Goal: Task Accomplishment & Management: Manage account settings

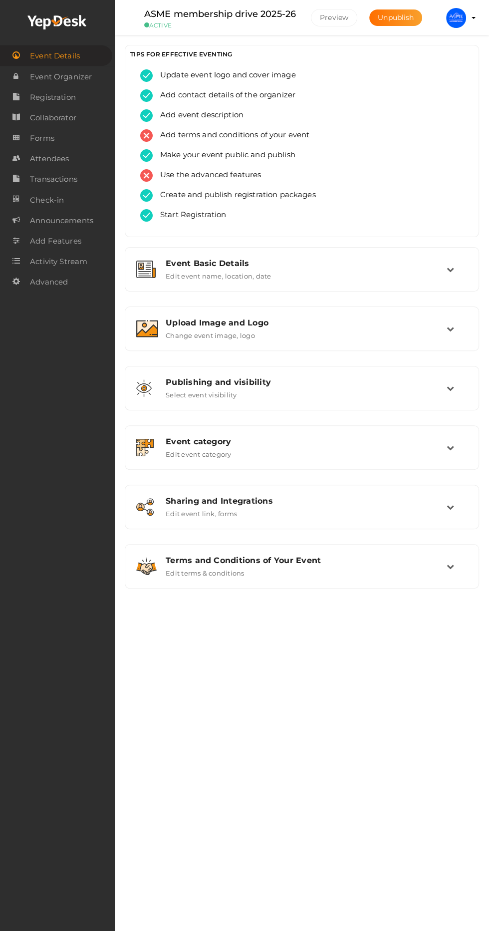
click at [56, 170] on link "Transactions" at bounding box center [57, 179] width 115 height 20
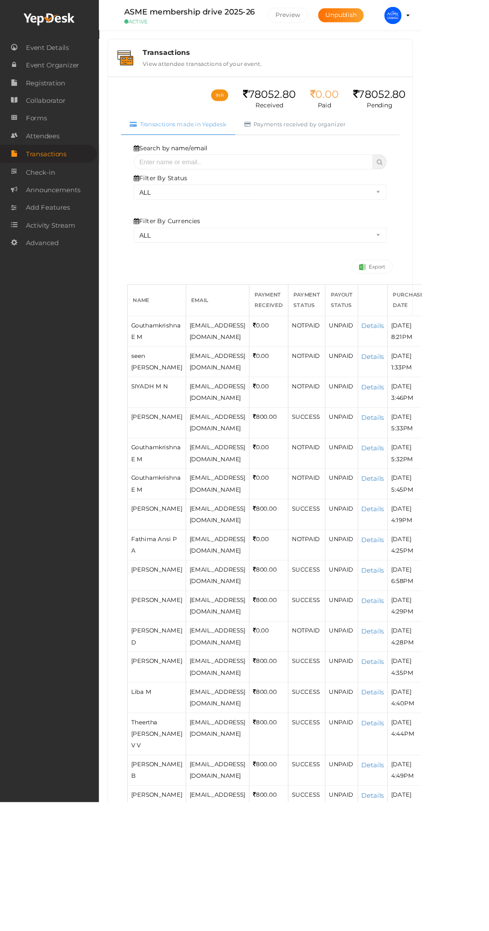
click at [75, 185] on span "Transactions" at bounding box center [53, 179] width 47 height 20
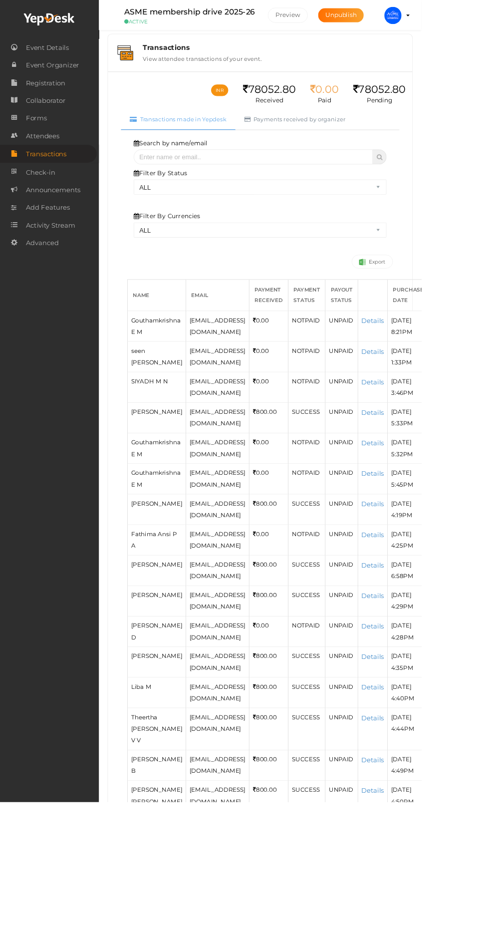
click at [63, 161] on span "Attendees" at bounding box center [49, 158] width 39 height 20
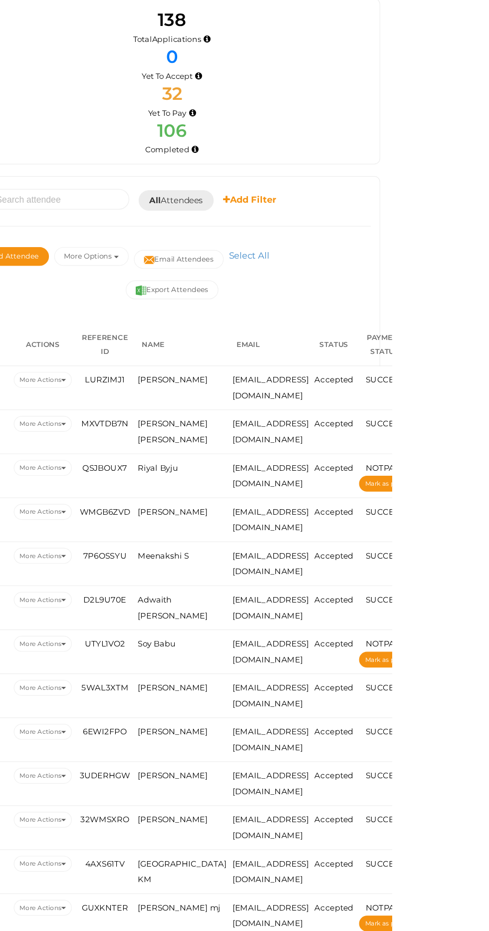
click at [297, 218] on span "All Attendees" at bounding box center [306, 217] width 46 height 10
click at [316, 288] on link "Yet to Pay" at bounding box center [322, 288] width 79 height 23
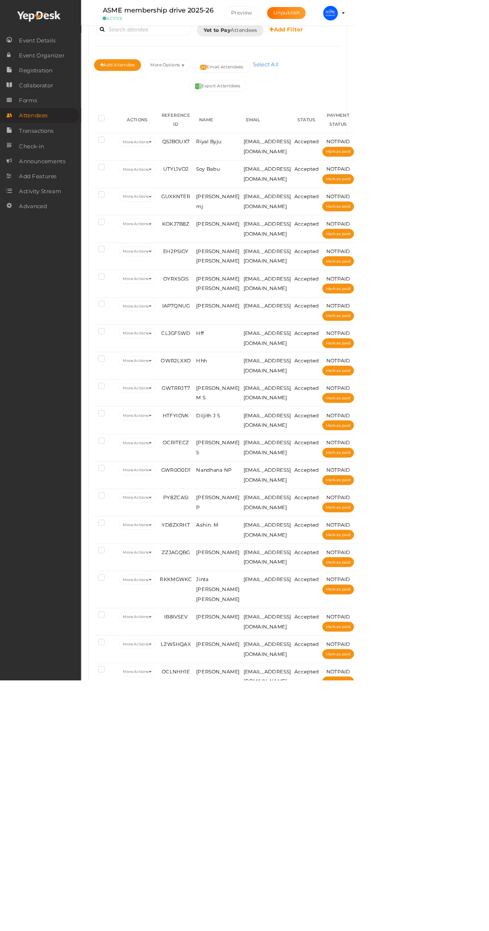
scroll to position [175, 0]
click at [147, 134] on div "Booked for [DATE] [DATE] [DATE] This Week Custom Date Yet to Pay Attendees All …" at bounding box center [302, 716] width 354 height 1391
click at [145, 160] on label at bounding box center [145, 163] width 12 height 10
click at [129, 160] on input "checkbox" at bounding box center [129, 160] width 0 height 0
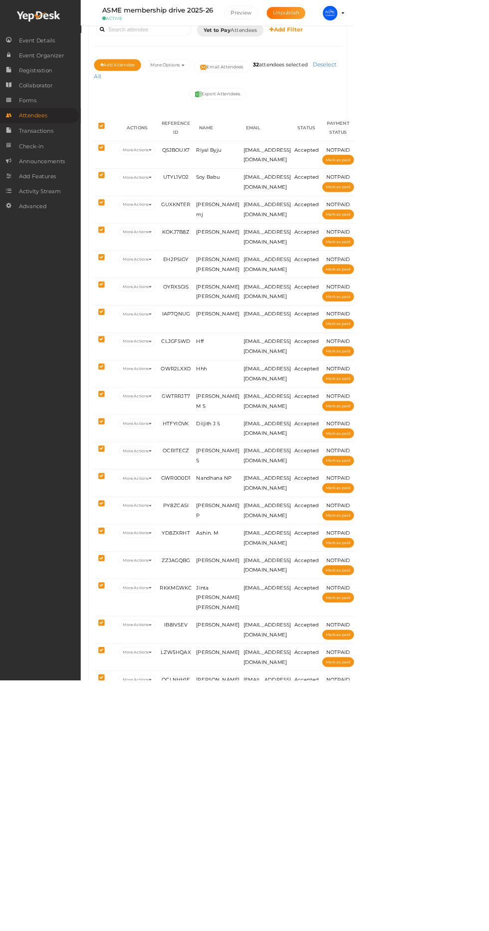
click at [148, 140] on div "Booked for [DATE] [DATE] [DATE] This Week Custom Date Yet to Pay Attendees All …" at bounding box center [302, 721] width 354 height 1401
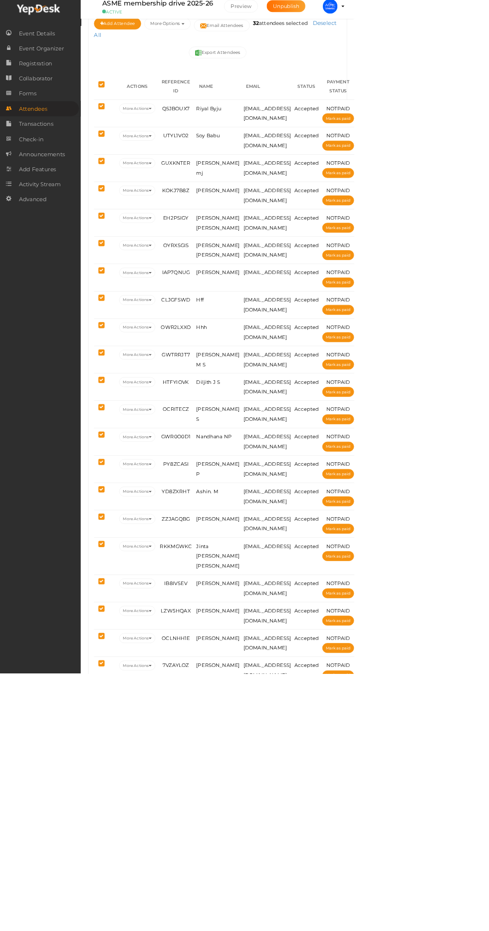
scroll to position [0, 0]
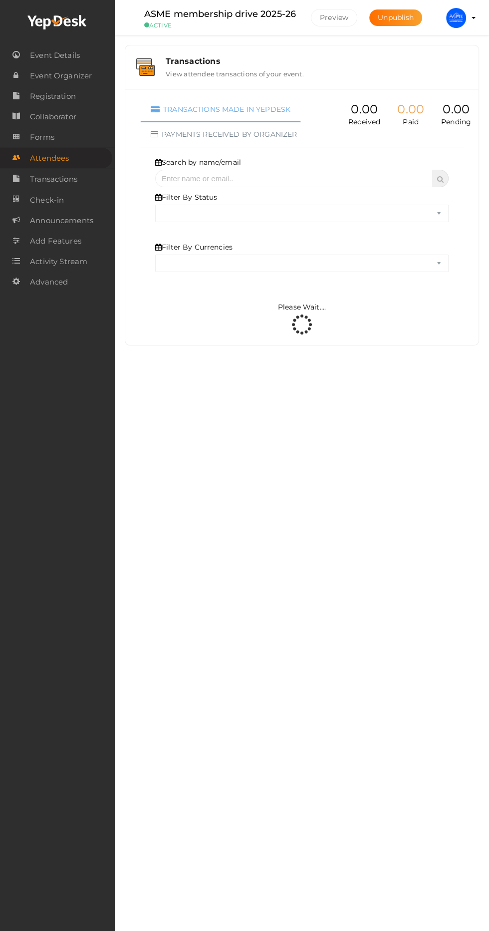
select select "ALL"
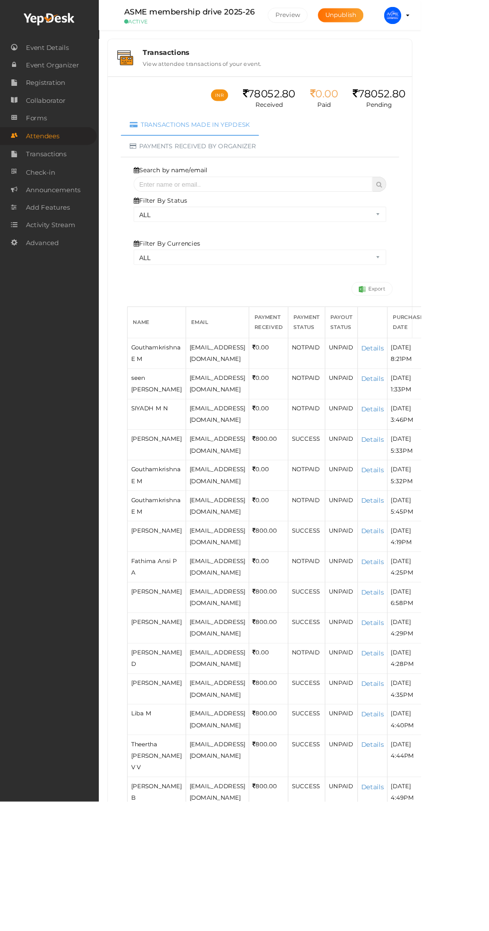
click at [40, 138] on span "Forms" at bounding box center [42, 137] width 24 height 20
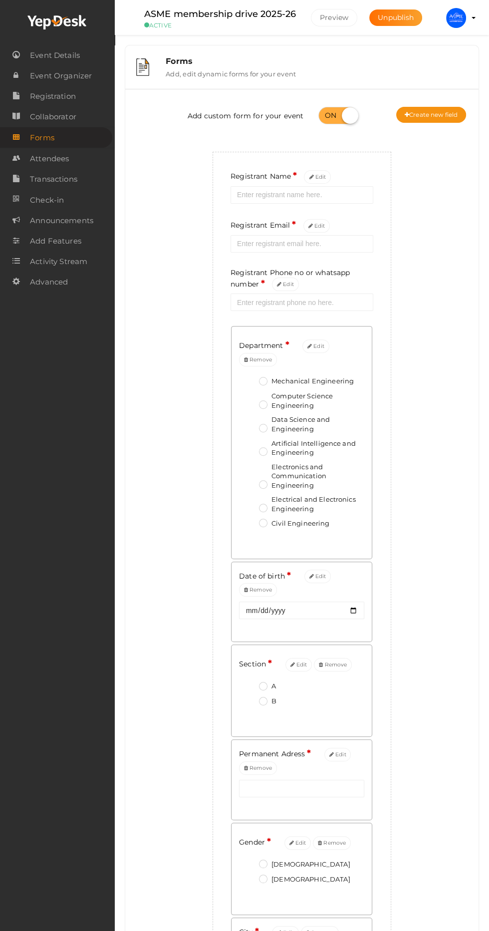
click at [54, 160] on span "Attendees" at bounding box center [49, 159] width 39 height 20
